Goal: Use online tool/utility: Utilize a website feature to perform a specific function

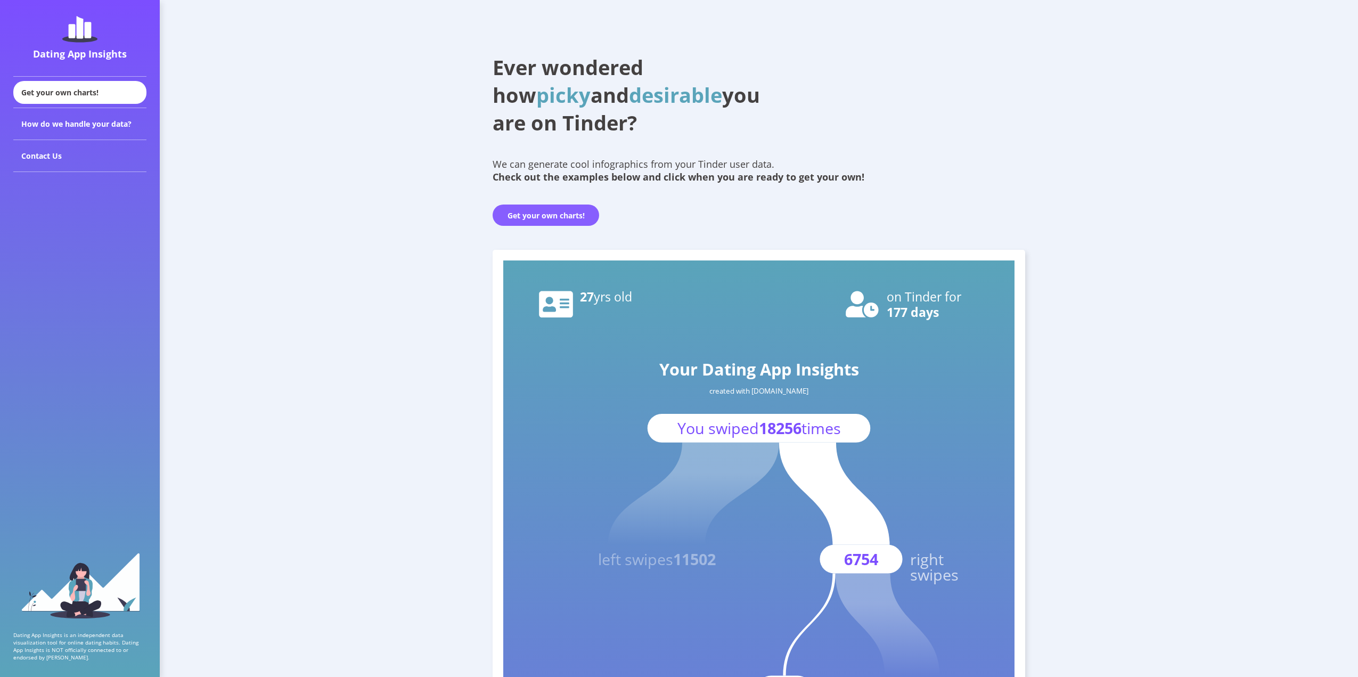
click at [512, 219] on button "Get your own charts!" at bounding box center [546, 214] width 106 height 21
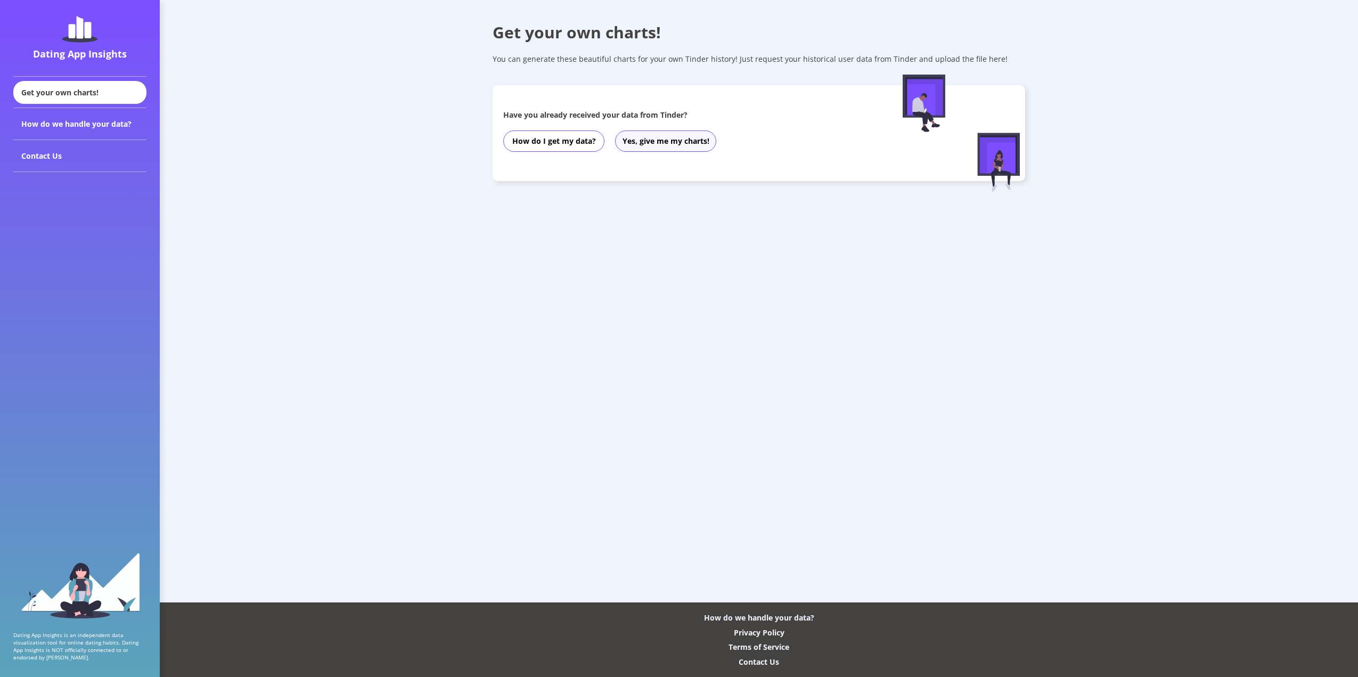
click at [628, 139] on button "Yes, give me my charts!" at bounding box center [665, 140] width 101 height 21
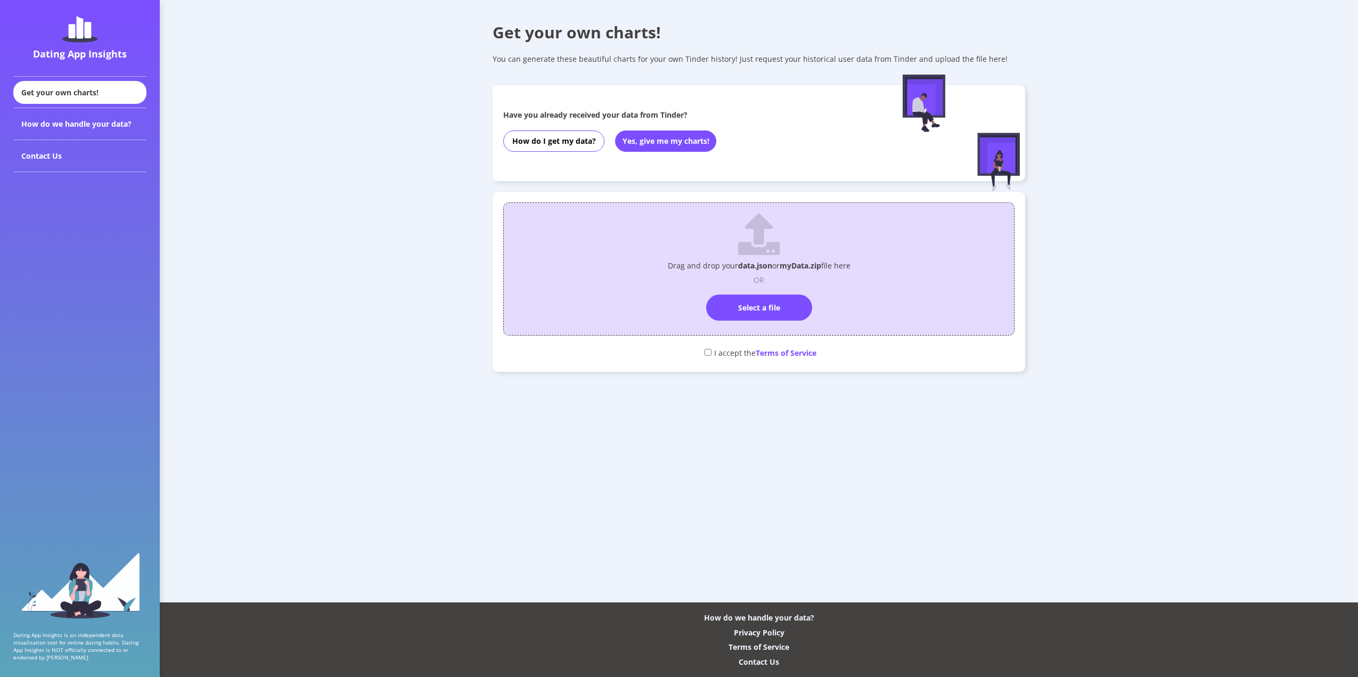
drag, startPoint x: 744, startPoint y: 325, endPoint x: 745, endPoint y: 320, distance: 5.4
click at [744, 322] on div "Drag and drop your data.json or myData.zip file here OR Select a file" at bounding box center [758, 268] width 511 height 133
click at [745, 320] on div "Drag and drop your data.json or myData.zip file here OR Select a file" at bounding box center [758, 266] width 499 height 117
click at [745, 318] on label "Select a file" at bounding box center [759, 307] width 106 height 26
click at [759, 290] on input "Select a file" at bounding box center [759, 290] width 0 height 0
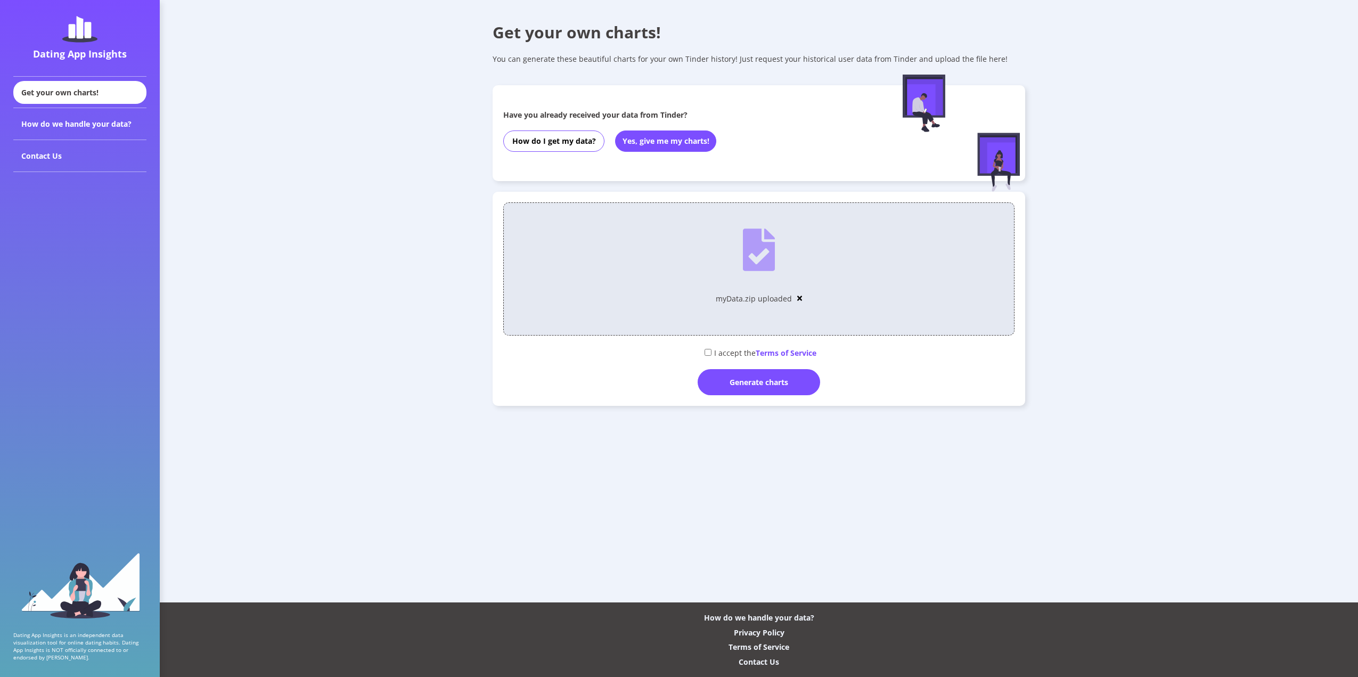
click at [712, 351] on div "I accept the Terms of Service" at bounding box center [758, 352] width 511 height 18
click at [704, 350] on input "checkbox" at bounding box center [707, 352] width 7 height 7
checkbox input "true"
click at [744, 386] on div "Generate charts" at bounding box center [758, 382] width 122 height 26
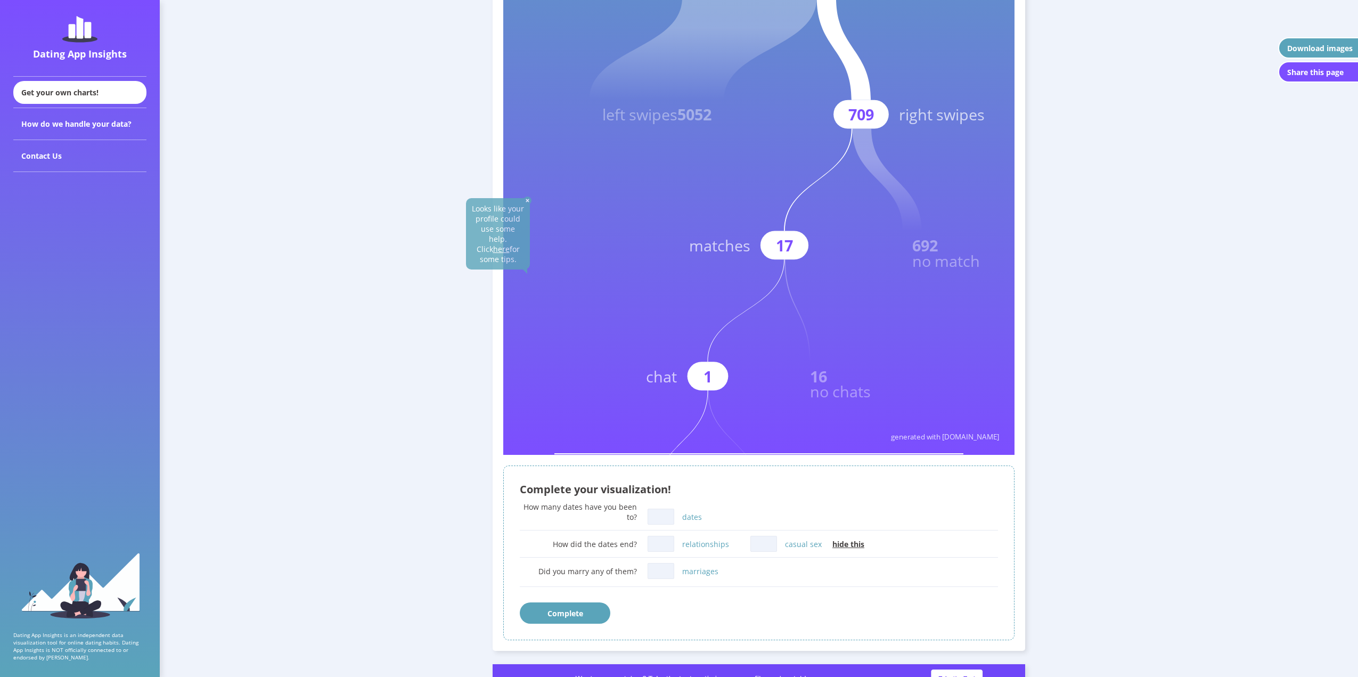
scroll to position [266, 0]
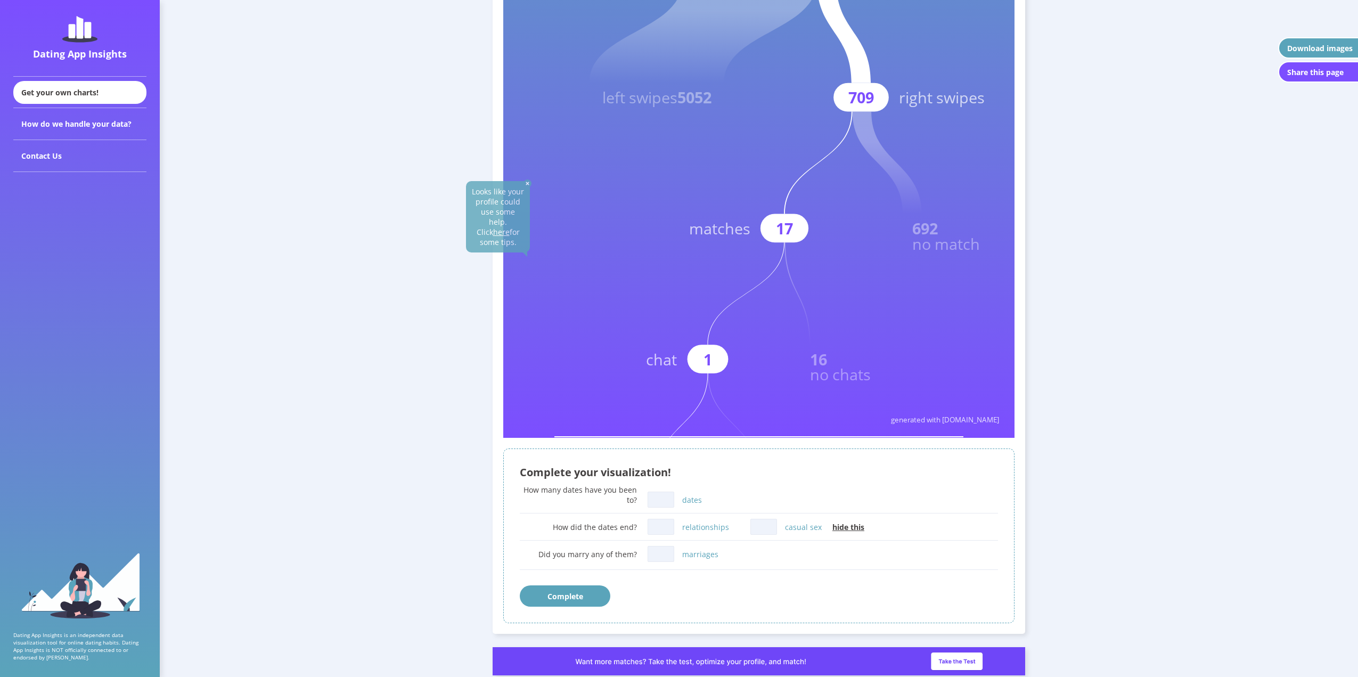
click at [502, 227] on u "here" at bounding box center [501, 232] width 17 height 10
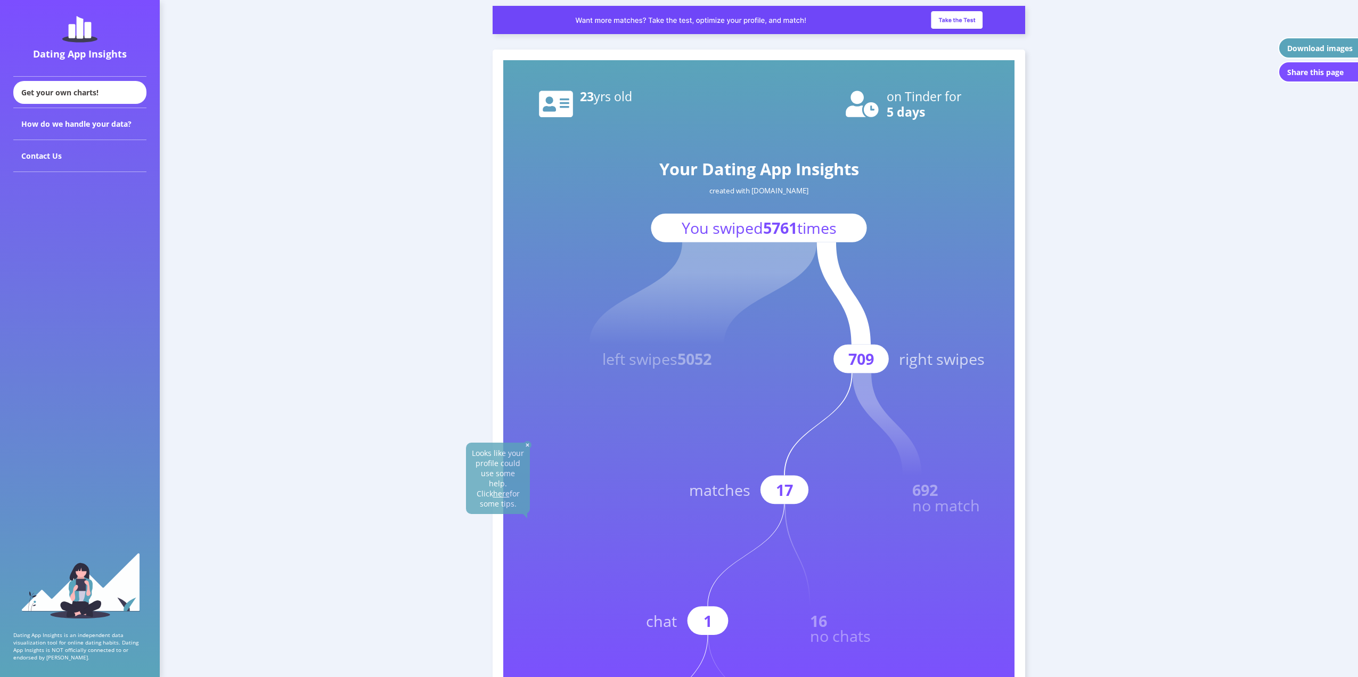
scroll to position [0, 0]
